Goal: Find specific page/section: Find specific page/section

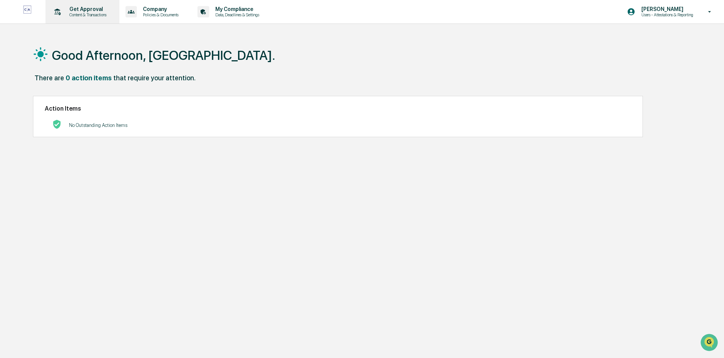
click at [93, 17] on div "Get Approval Content & Transactions" at bounding box center [82, 12] width 66 height 24
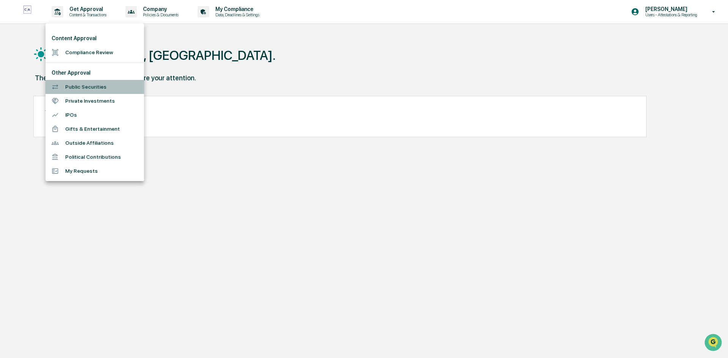
click at [93, 86] on li "Public Securities" at bounding box center [94, 87] width 99 height 14
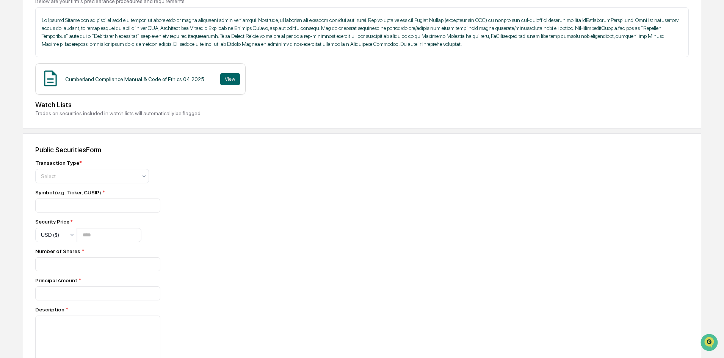
scroll to position [152, 0]
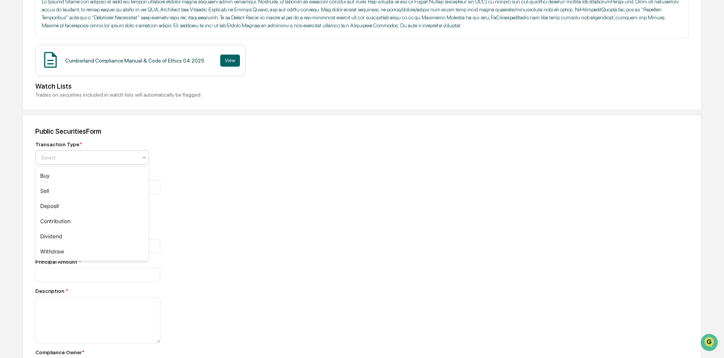
click at [104, 161] on div at bounding box center [89, 158] width 96 height 8
click at [205, 138] on div "Public Securities Form Transaction Type * 6 results available. Use Up and Down …" at bounding box center [362, 293] width 679 height 357
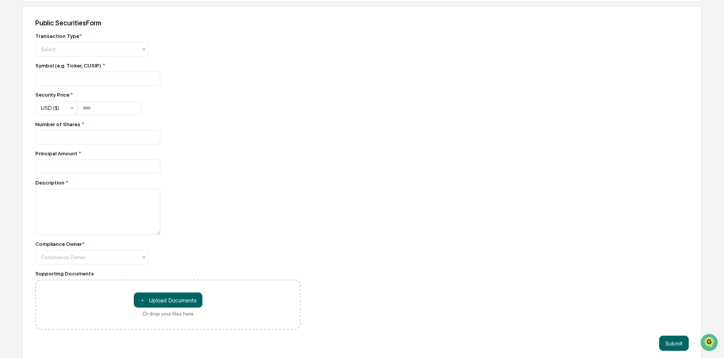
scroll to position [267, 0]
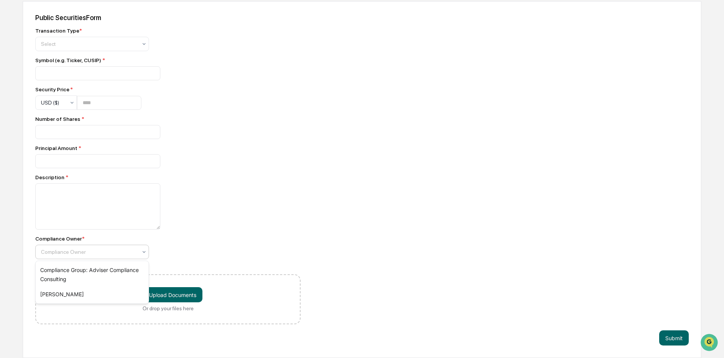
click at [145, 248] on div at bounding box center [144, 252] width 6 height 14
click at [212, 210] on div at bounding box center [167, 206] width 265 height 46
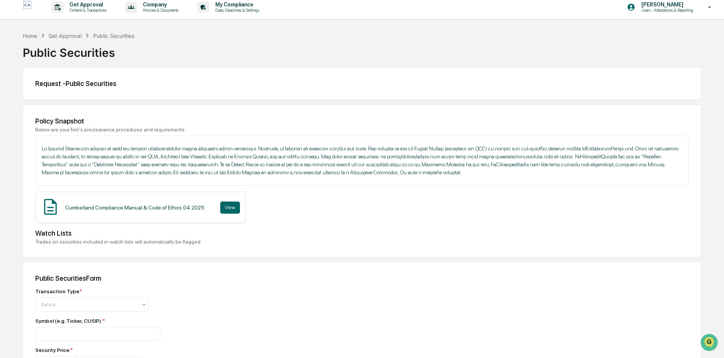
scroll to position [0, 0]
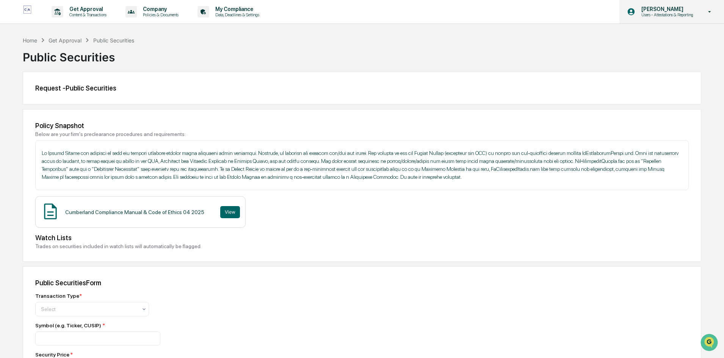
click at [681, 5] on div "[PERSON_NAME] Users - Attestations & Reporting" at bounding box center [671, 12] width 105 height 24
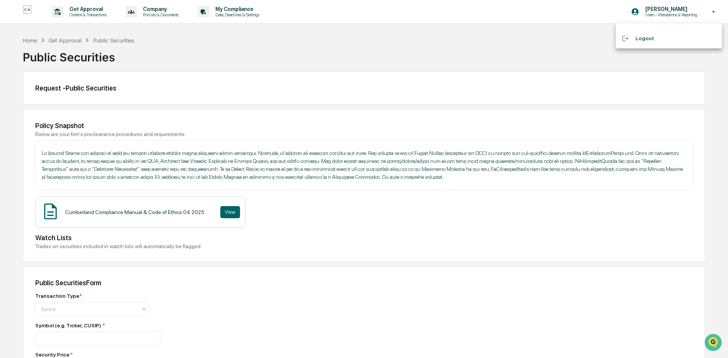
click at [222, 21] on div at bounding box center [364, 179] width 728 height 358
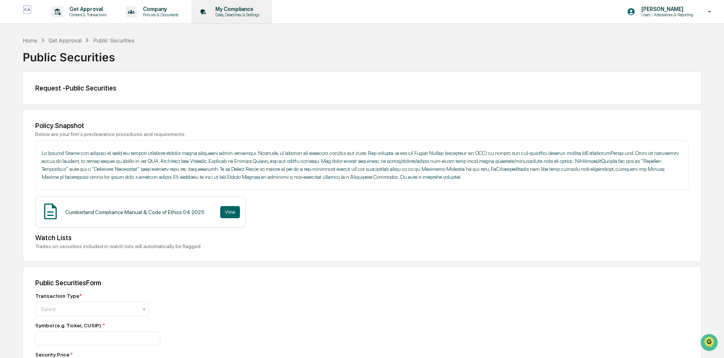
click at [235, 12] on p "Data, Deadlines & Settings" at bounding box center [236, 14] width 54 height 5
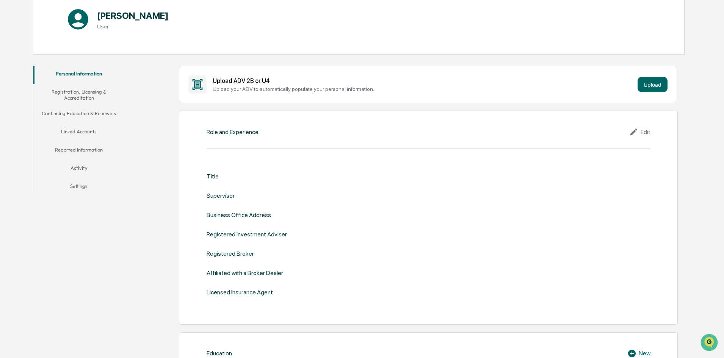
scroll to position [114, 0]
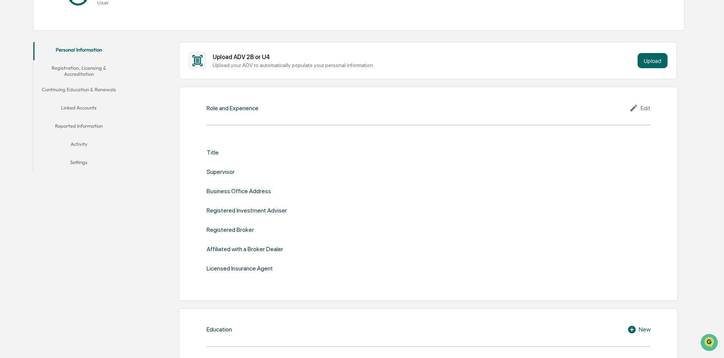
click at [92, 105] on button "Linked Accounts" at bounding box center [78, 109] width 91 height 18
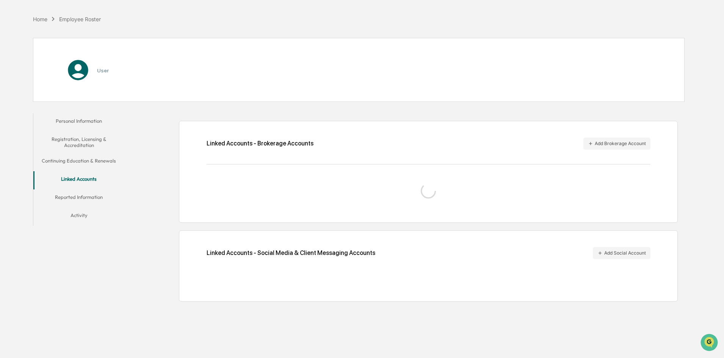
scroll to position [36, 0]
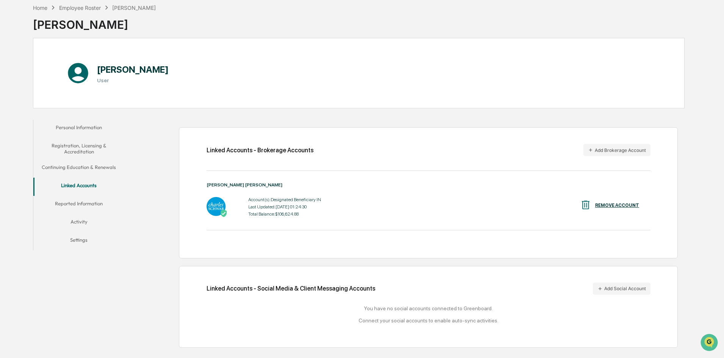
click at [101, 204] on button "Reported Information" at bounding box center [78, 205] width 91 height 18
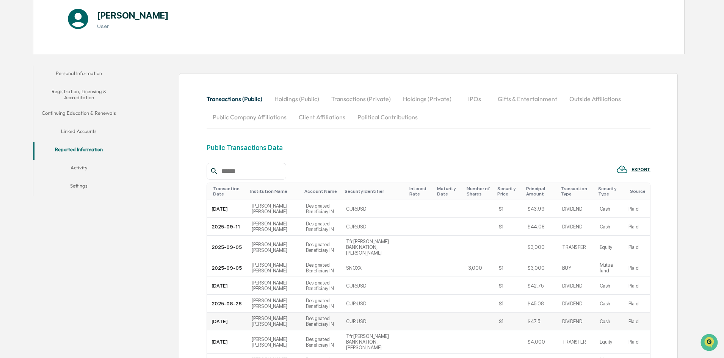
scroll to position [74, 0]
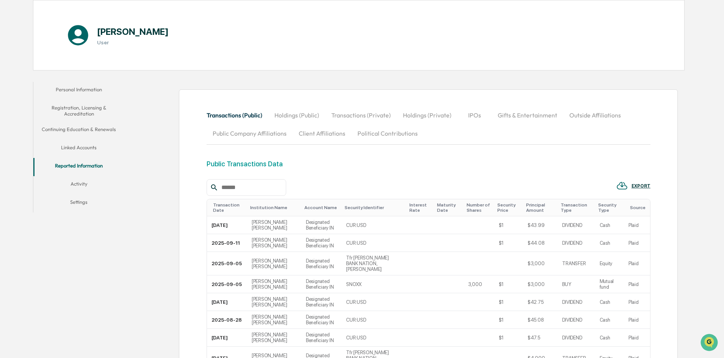
click at [82, 190] on button "Activity" at bounding box center [78, 185] width 91 height 18
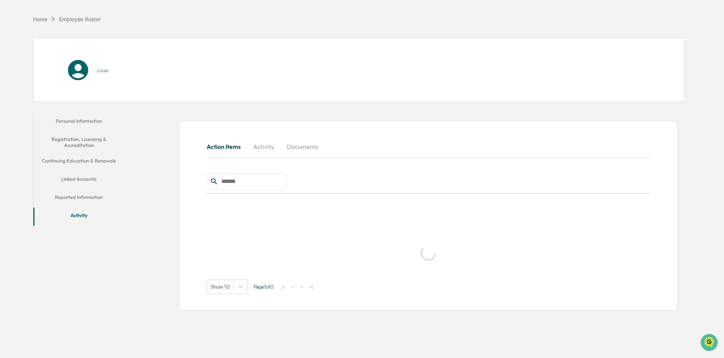
scroll to position [36, 0]
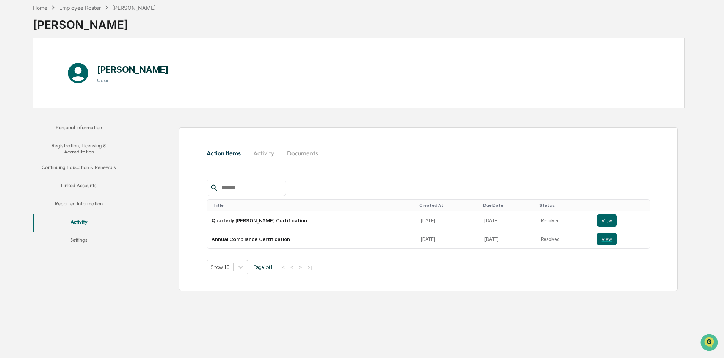
click at [91, 124] on button "Personal Information" at bounding box center [78, 129] width 91 height 18
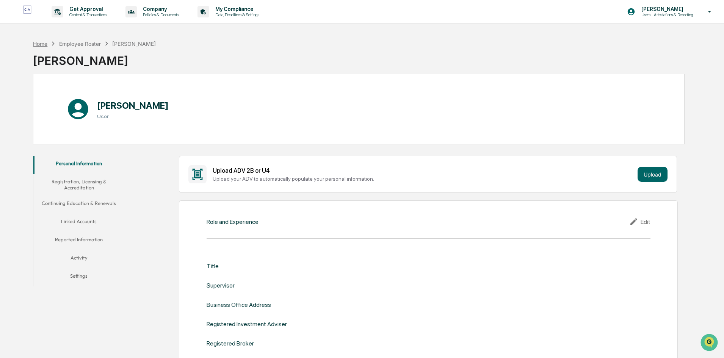
click at [45, 44] on div "Home" at bounding box center [40, 44] width 14 height 6
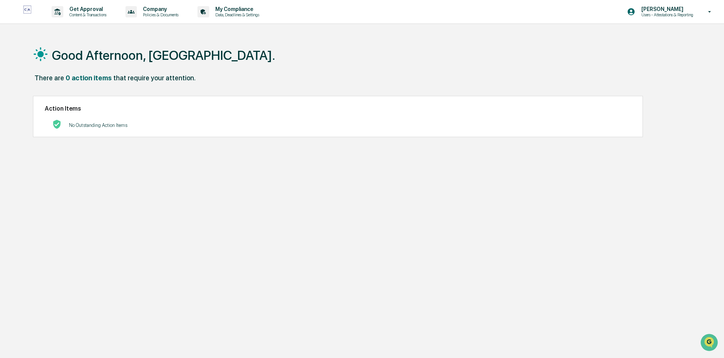
click at [304, 45] on div "Good Afternoon, [GEOGRAPHIC_DATA]." at bounding box center [359, 55] width 652 height 38
click at [194, 230] on div "Good Afternoon, [GEOGRAPHIC_DATA]. There are 0 action items that require your a…" at bounding box center [359, 215] width 674 height 358
